Goal: Information Seeking & Learning: Learn about a topic

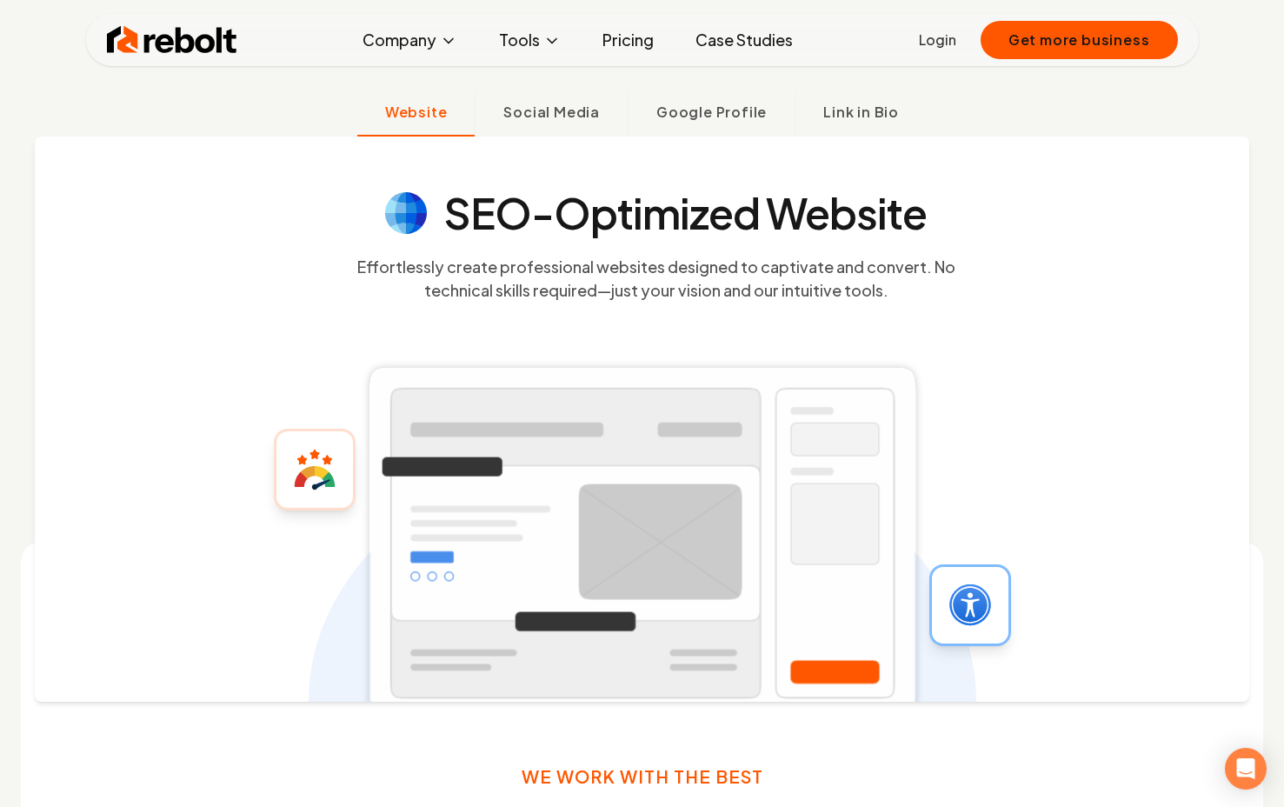
scroll to position [87, 0]
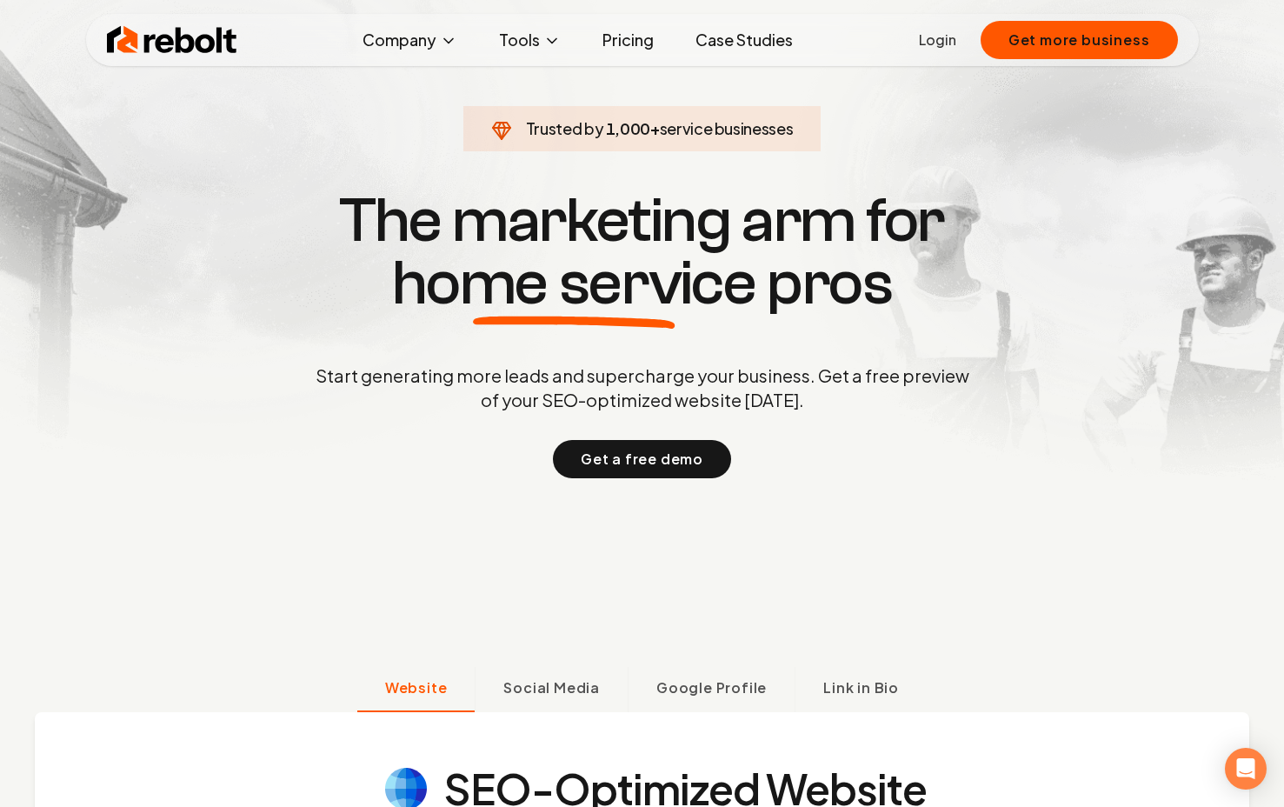
click at [609, 43] on link "Pricing" at bounding box center [628, 40] width 79 height 35
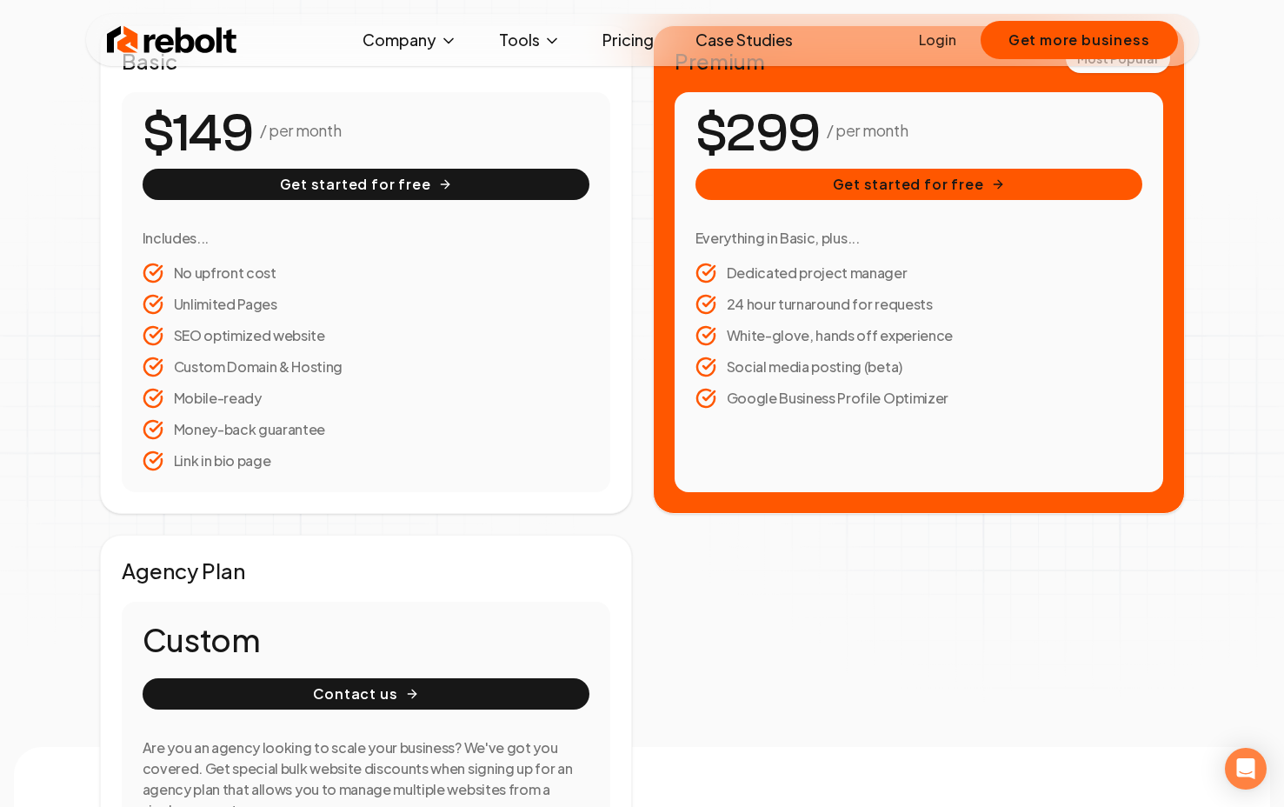
scroll to position [157, 0]
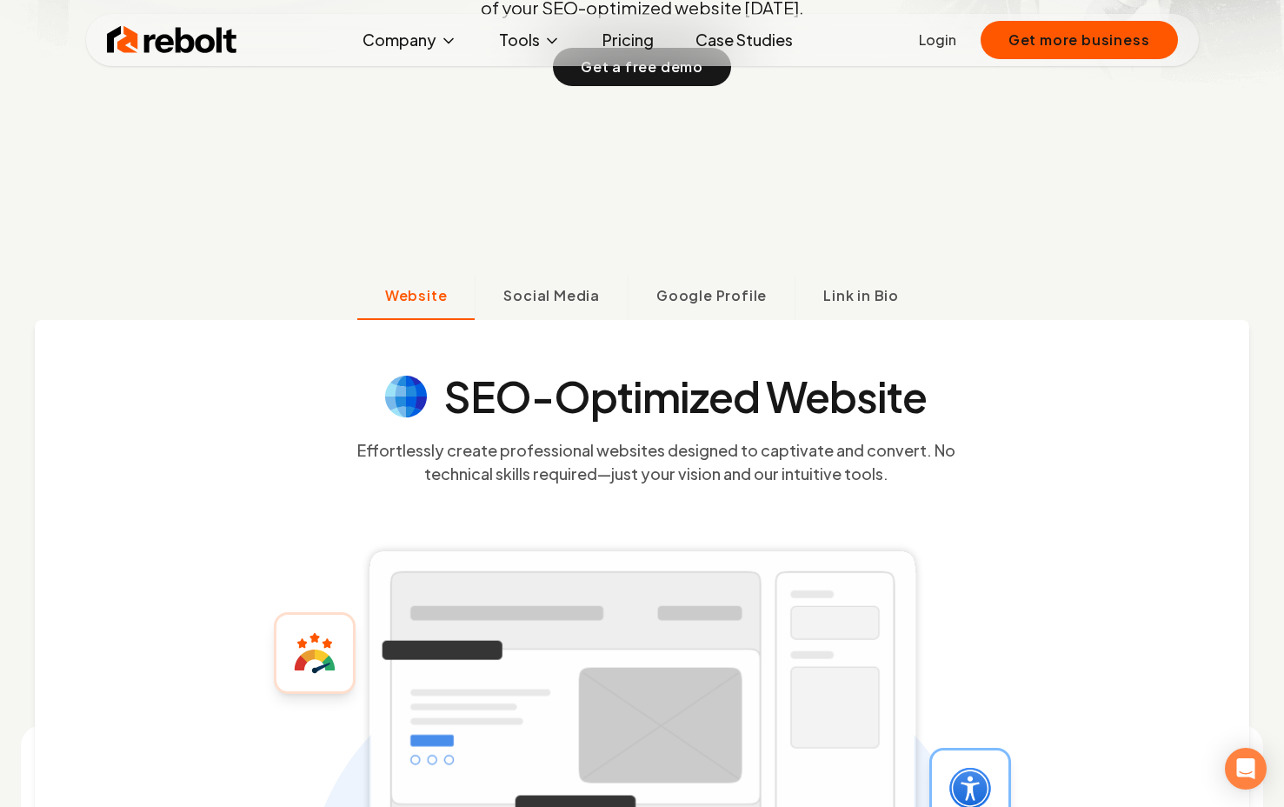
scroll to position [568, 0]
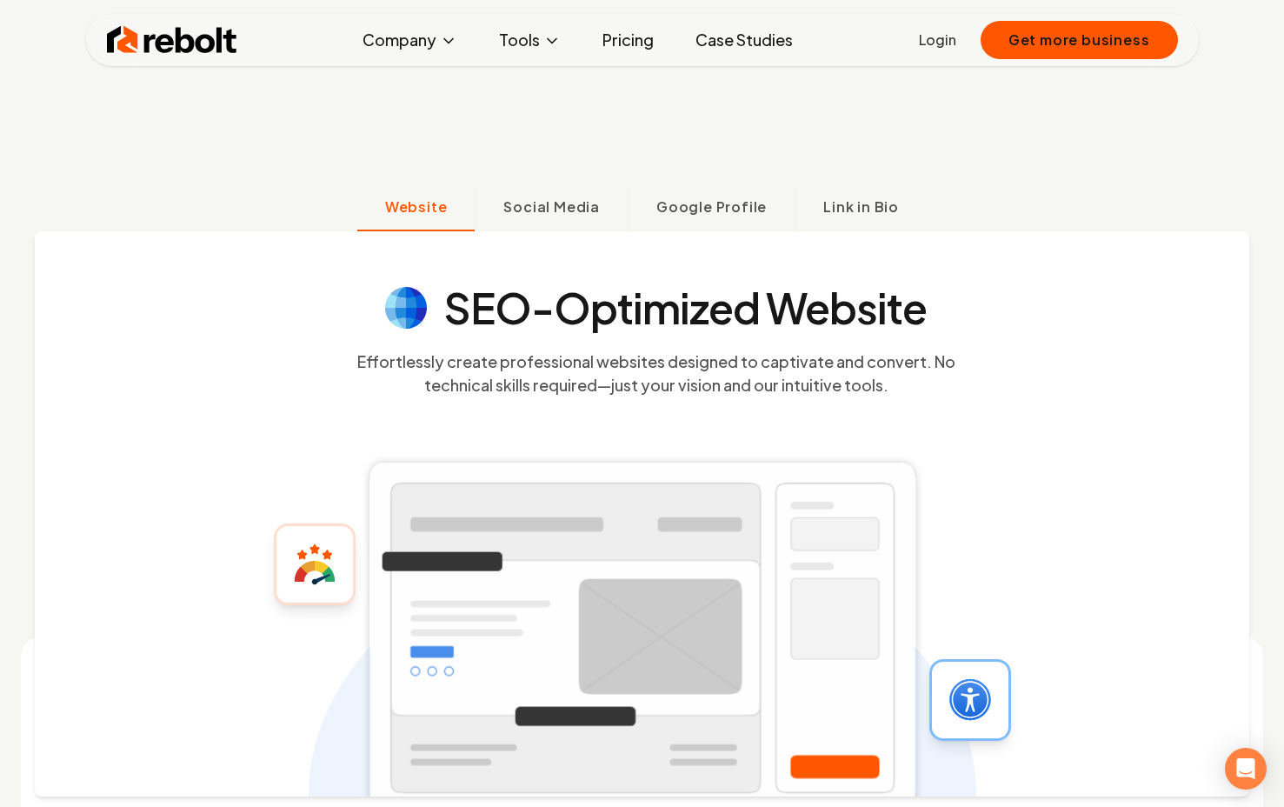
click at [658, 317] on h4 "SEO-Optimized Website" at bounding box center [685, 308] width 483 height 42
click at [629, 46] on link "Pricing" at bounding box center [628, 40] width 79 height 35
